Goal: Transaction & Acquisition: Purchase product/service

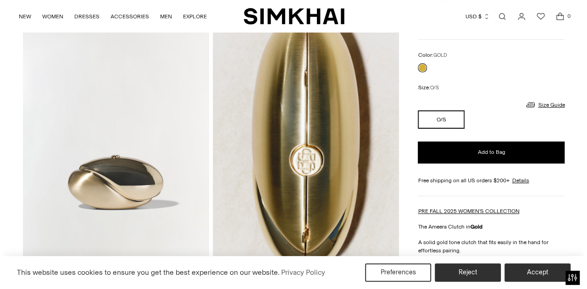
scroll to position [88, 0]
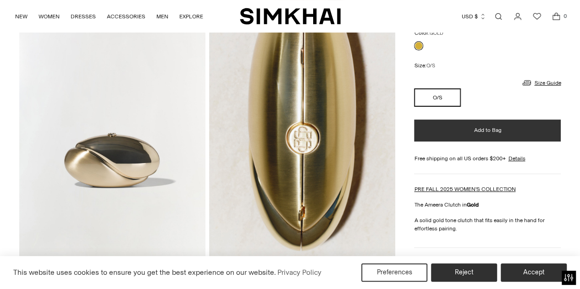
click at [497, 134] on button "Add to Bag" at bounding box center [487, 131] width 147 height 22
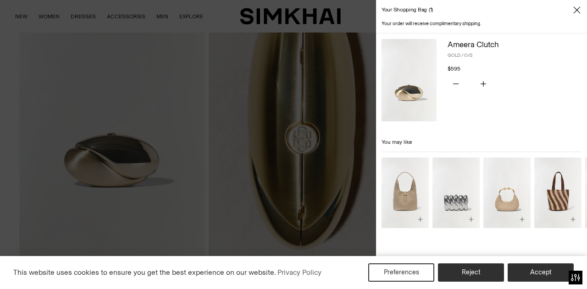
click at [575, 10] on icon "Close" at bounding box center [576, 9] width 7 height 9
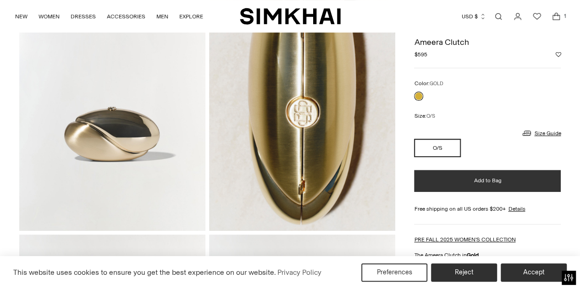
scroll to position [0, 0]
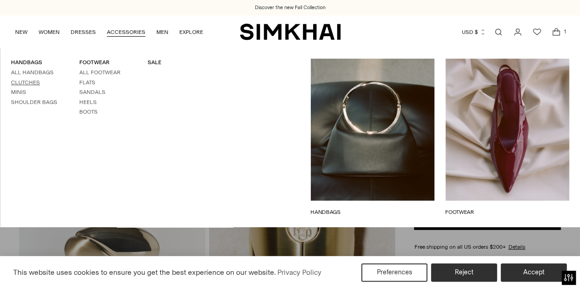
click at [27, 81] on link "Clutches" at bounding box center [25, 82] width 29 height 6
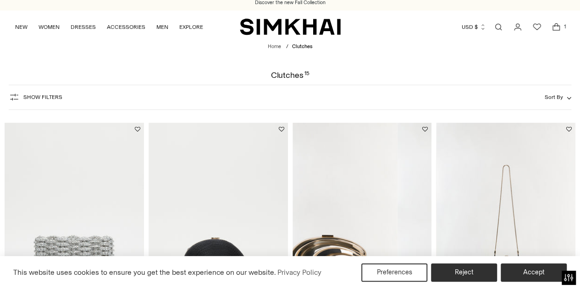
scroll to position [34, 0]
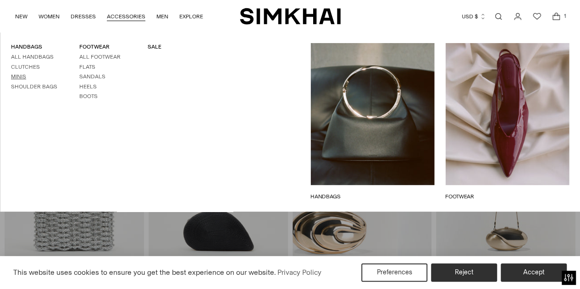
click at [18, 77] on link "Minis" at bounding box center [18, 76] width 15 height 6
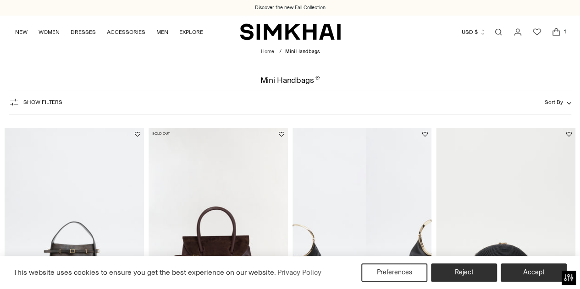
scroll to position [0, 0]
